Goal: Task Accomplishment & Management: Manage account settings

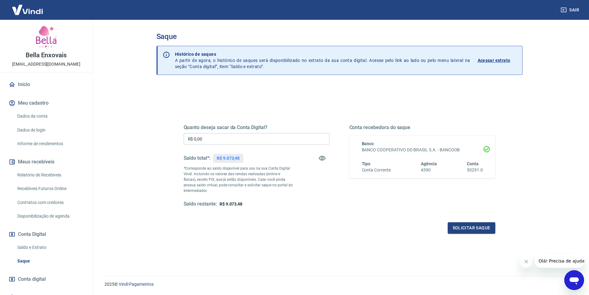
click at [229, 141] on input "R$ 0,00" at bounding box center [257, 138] width 146 height 11
type input "R$ 9.073,48"
click at [290, 217] on div "Quanto deseja sacar da Conta Digital? R$ 9.073,48 ​ Saldo total*: R$ 9.073,48 *…" at bounding box center [340, 171] width 312 height 124
click at [461, 224] on button "Solicitar saque" at bounding box center [472, 227] width 48 height 11
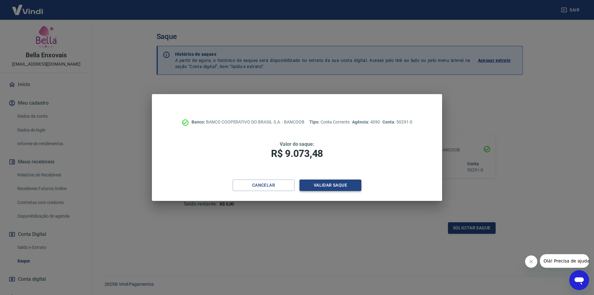
click at [322, 183] on button "Validar saque" at bounding box center [330, 184] width 62 height 11
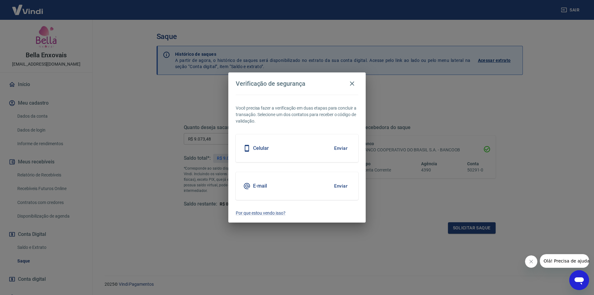
click at [336, 150] on button "Enviar" at bounding box center [341, 148] width 20 height 13
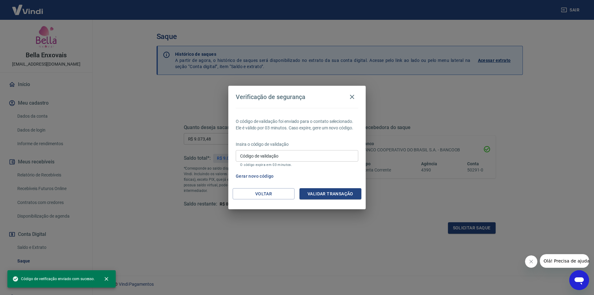
click at [286, 154] on input "Código de validação" at bounding box center [297, 155] width 122 height 11
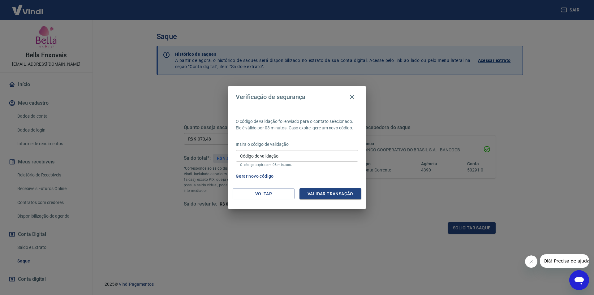
click at [306, 171] on div "Gerar novo código" at bounding box center [295, 175] width 125 height 11
click at [293, 153] on input "Código de validação" at bounding box center [297, 155] width 122 height 11
click at [262, 173] on button "Gerar novo código" at bounding box center [254, 175] width 43 height 11
click at [266, 159] on input "Código de validação" at bounding box center [297, 155] width 122 height 11
click at [327, 187] on div "O código de validação foi enviado para o contato selecionado. Ele é válido por …" at bounding box center [296, 148] width 137 height 80
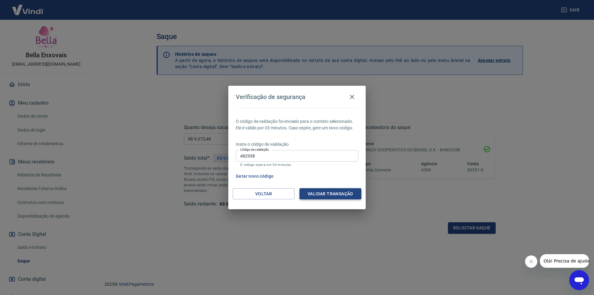
click at [330, 192] on button "Validar transação" at bounding box center [330, 193] width 62 height 11
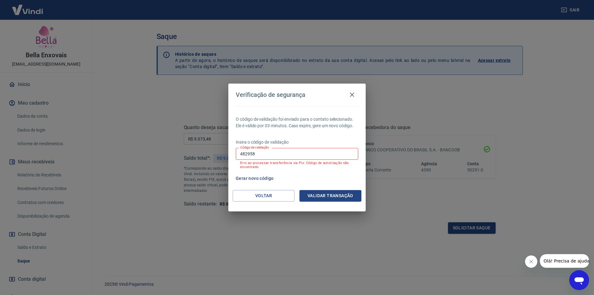
click at [272, 154] on input "482958" at bounding box center [297, 153] width 122 height 11
click at [281, 166] on p "Erro ao processar transferência via Pix: Código de autorização não encontrado." at bounding box center [297, 165] width 114 height 8
click at [263, 175] on button "Gerar novo código" at bounding box center [254, 178] width 43 height 11
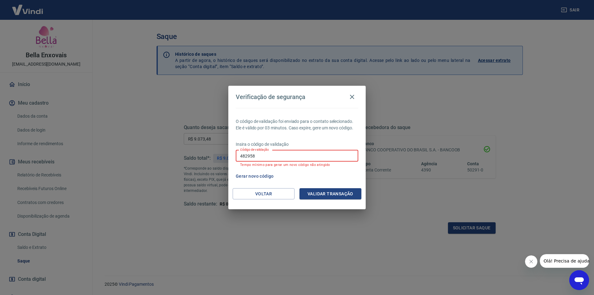
drag, startPoint x: 266, startPoint y: 156, endPoint x: 222, endPoint y: 157, distance: 43.6
click at [245, 156] on input "482958" at bounding box center [297, 155] width 122 height 11
type input "4"
click at [289, 177] on div "Gerar novo código" at bounding box center [295, 175] width 125 height 11
click at [277, 193] on button "Voltar" at bounding box center [264, 193] width 62 height 11
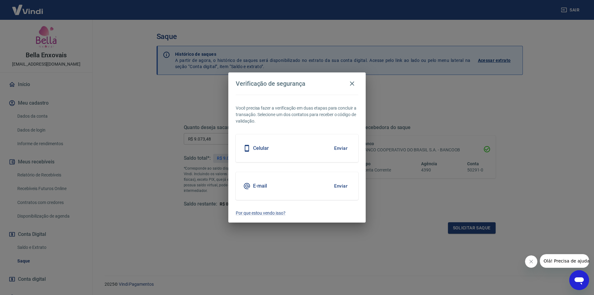
click at [298, 185] on div "E-mail Enviar" at bounding box center [297, 186] width 122 height 28
click at [342, 185] on button "Enviar" at bounding box center [341, 185] width 20 height 13
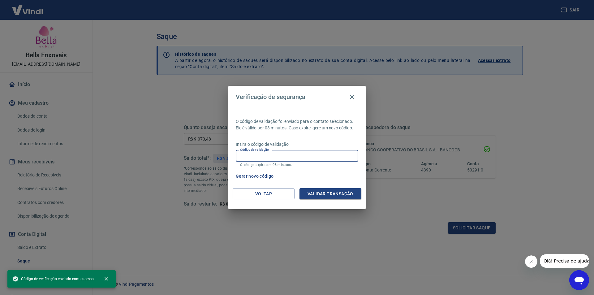
click at [284, 156] on input "Código de validação" at bounding box center [297, 155] width 122 height 11
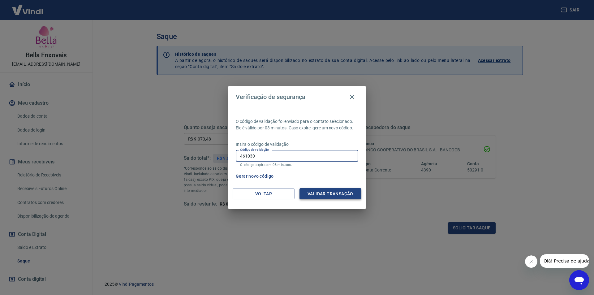
type input "461030"
click at [325, 193] on button "Validar transação" at bounding box center [330, 193] width 62 height 11
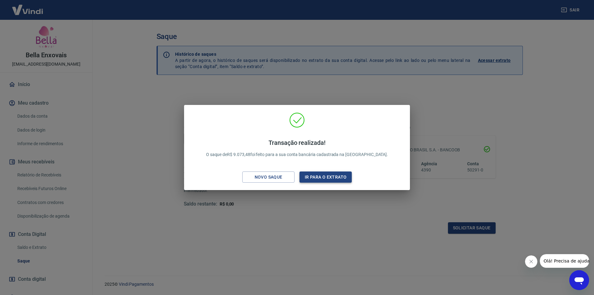
click at [316, 175] on button "Ir para o extrato" at bounding box center [325, 176] width 52 height 11
